Goal: Task Accomplishment & Management: Complete application form

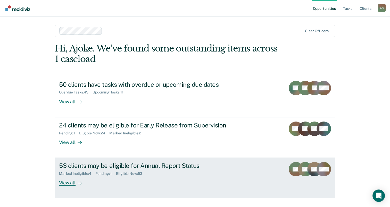
click at [68, 182] on div "View all" at bounding box center [73, 181] width 29 height 10
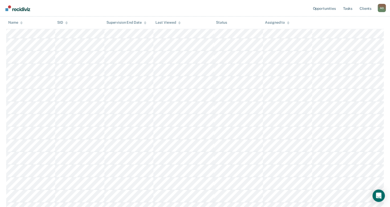
scroll to position [629, 0]
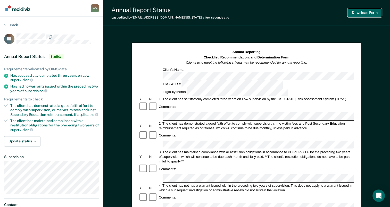
click at [365, 13] on button "Download Form" at bounding box center [365, 13] width 34 height 9
